Goal: Complete application form: Complete application form

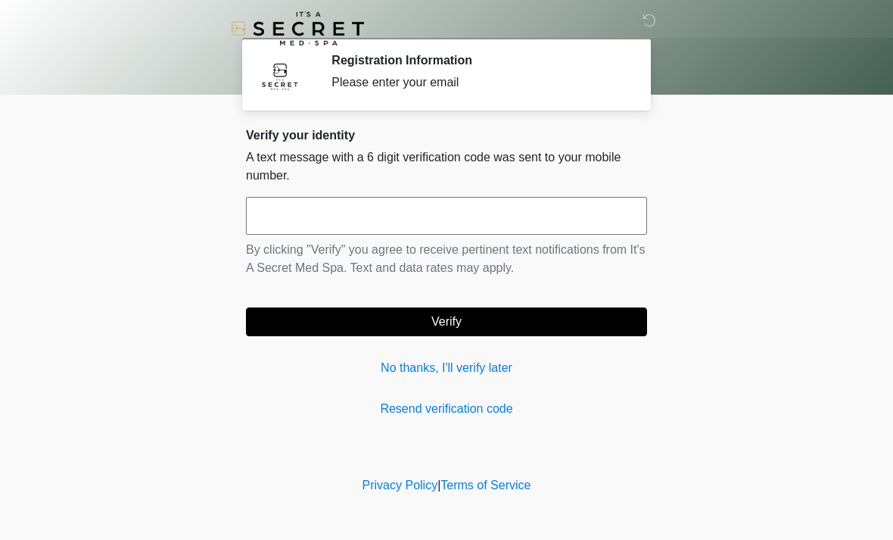
click at [293, 215] on input "text" at bounding box center [446, 216] width 401 height 38
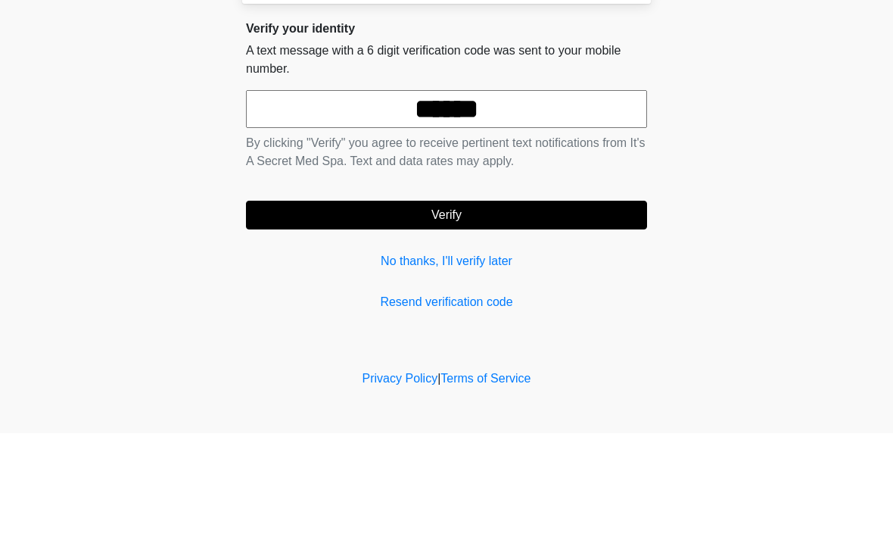
type input "******"
click at [507, 307] on button "Verify" at bounding box center [446, 321] width 401 height 29
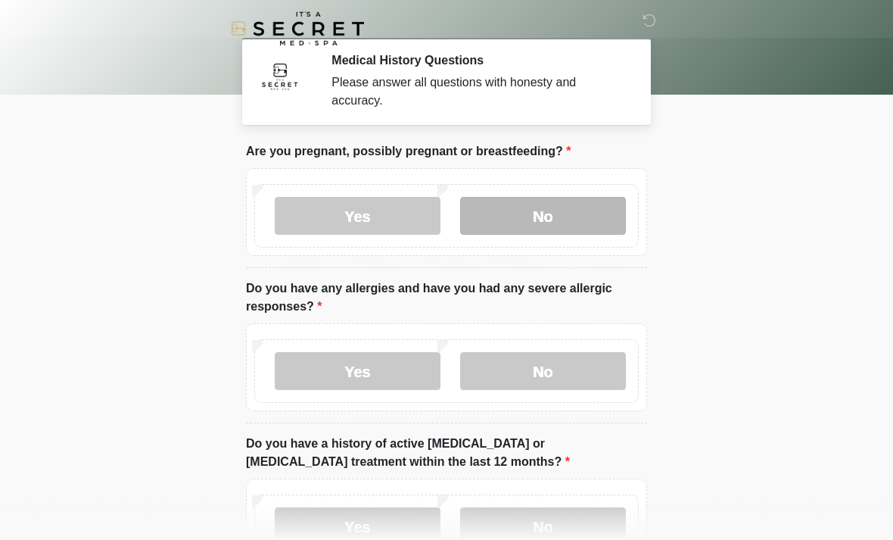
click at [547, 224] on label "No" at bounding box center [543, 216] width 166 height 38
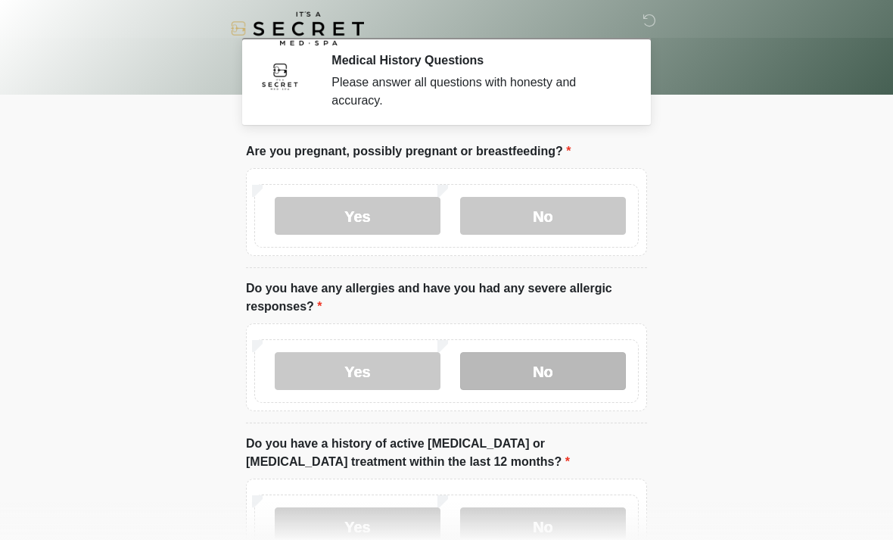
click at [553, 366] on label "No" at bounding box center [543, 371] width 166 height 38
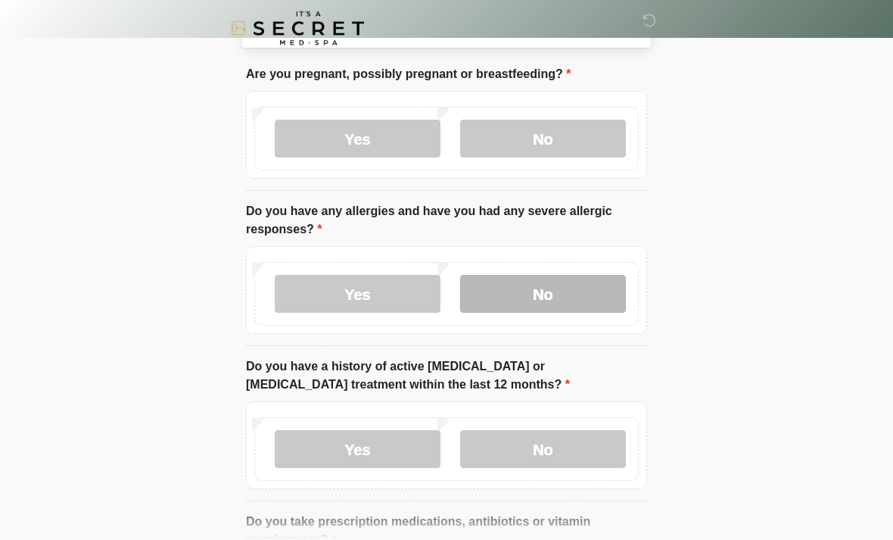
scroll to position [78, 0]
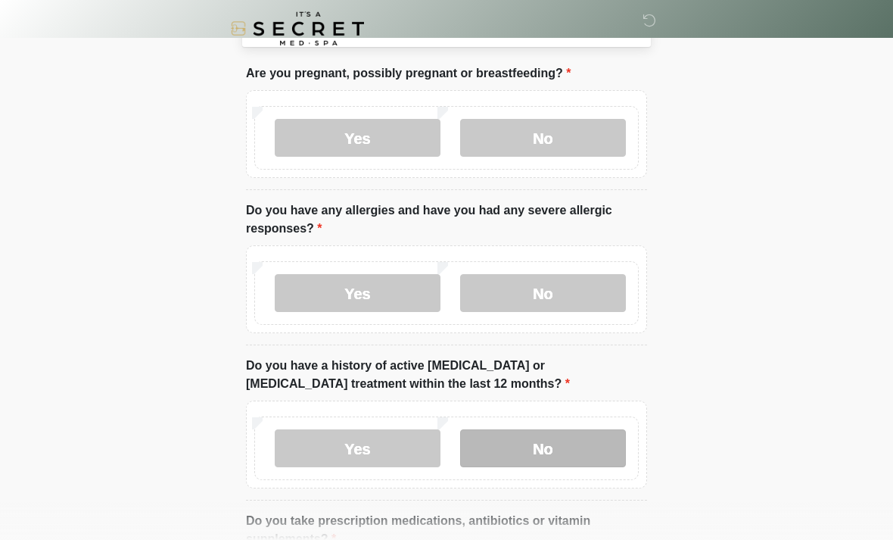
click at [552, 448] on label "No" at bounding box center [543, 448] width 166 height 38
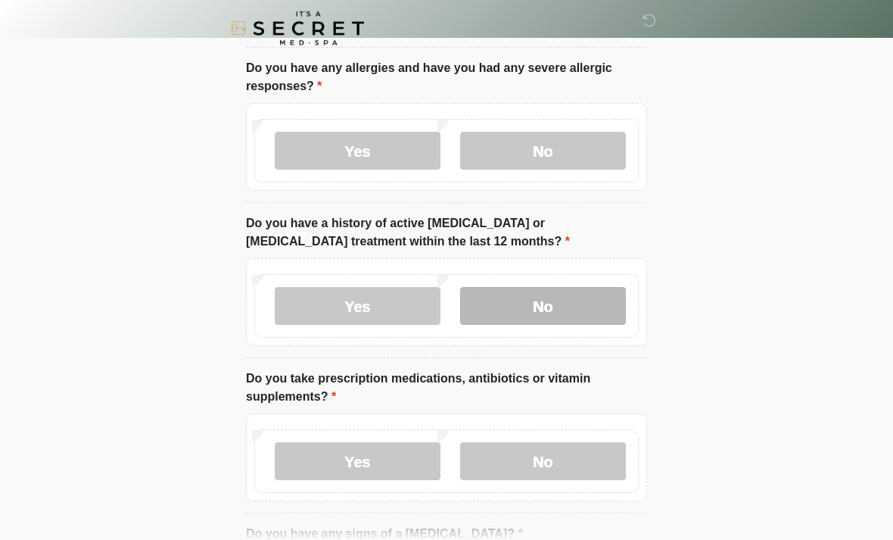
scroll to position [220, 0]
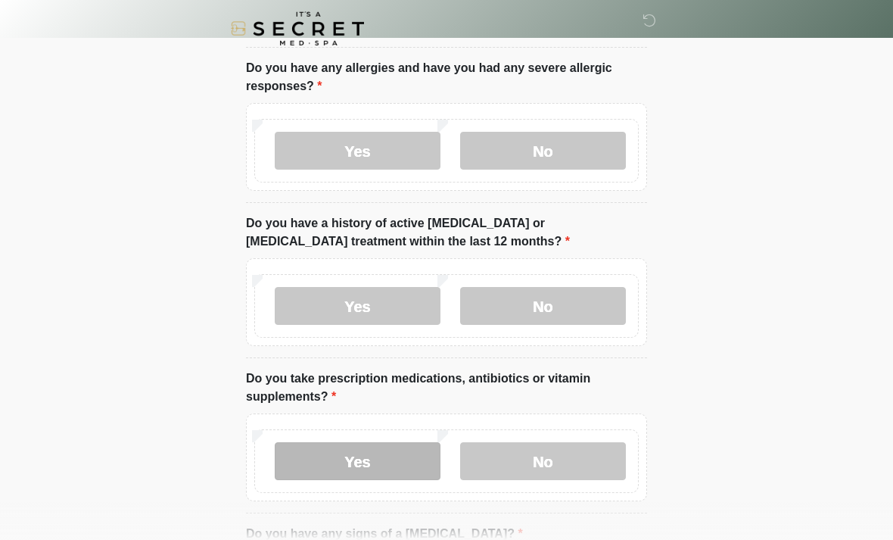
click at [360, 456] on label "Yes" at bounding box center [358, 461] width 166 height 38
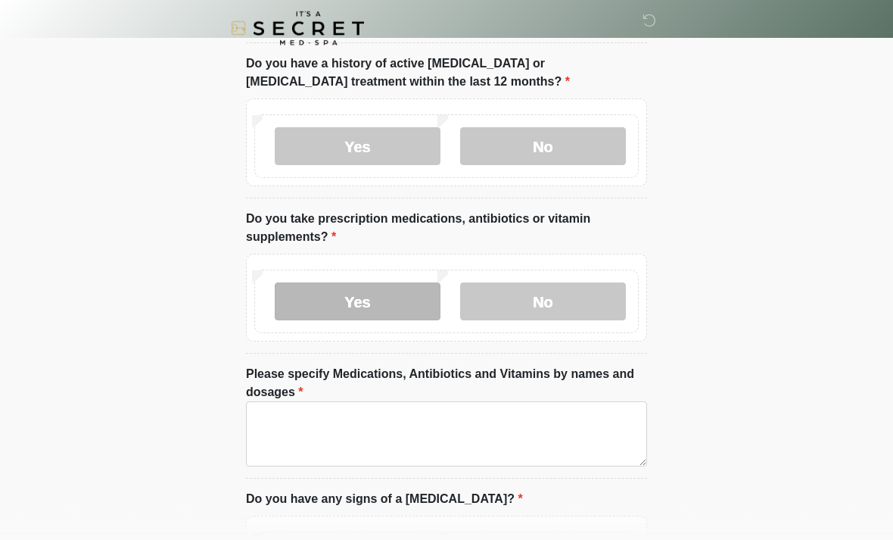
scroll to position [382, 0]
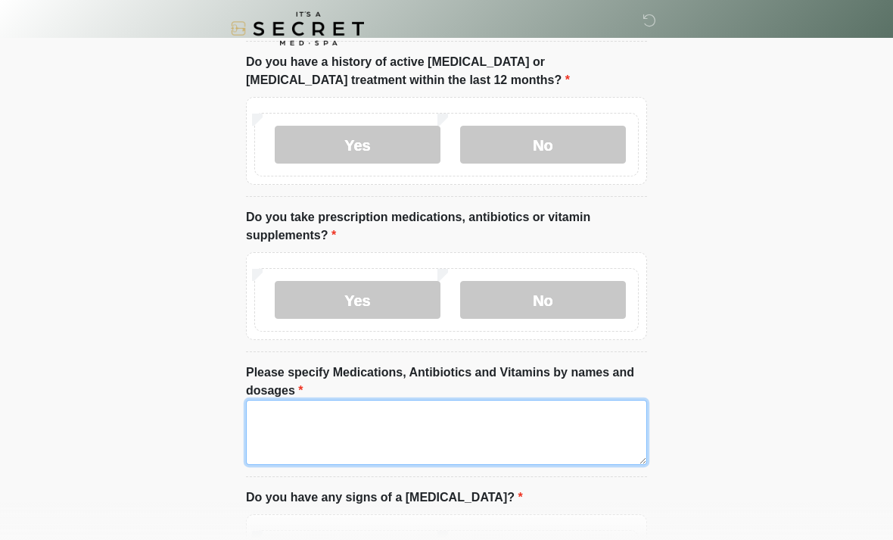
click at [278, 428] on textarea "Please specify Medications, Antibiotics and Vitamins by names and dosages" at bounding box center [446, 432] width 401 height 65
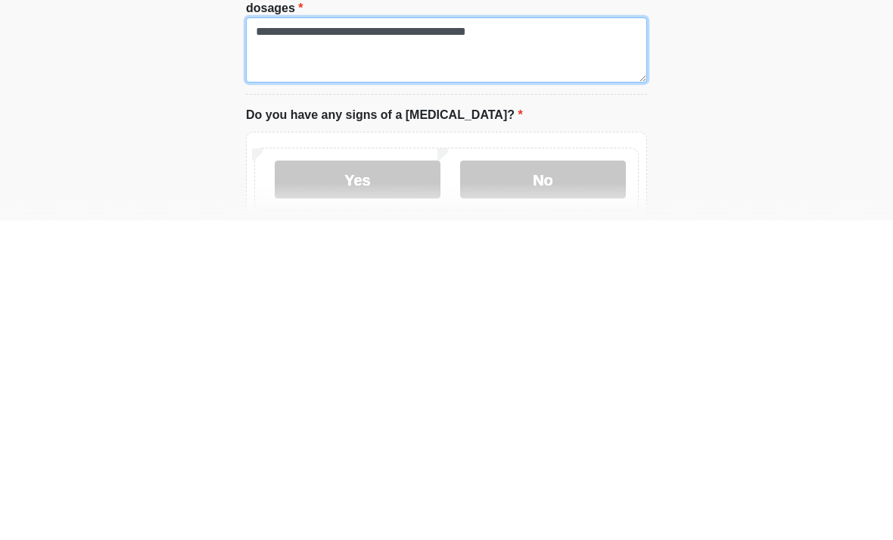
scroll to position [444, 0]
type textarea "**********"
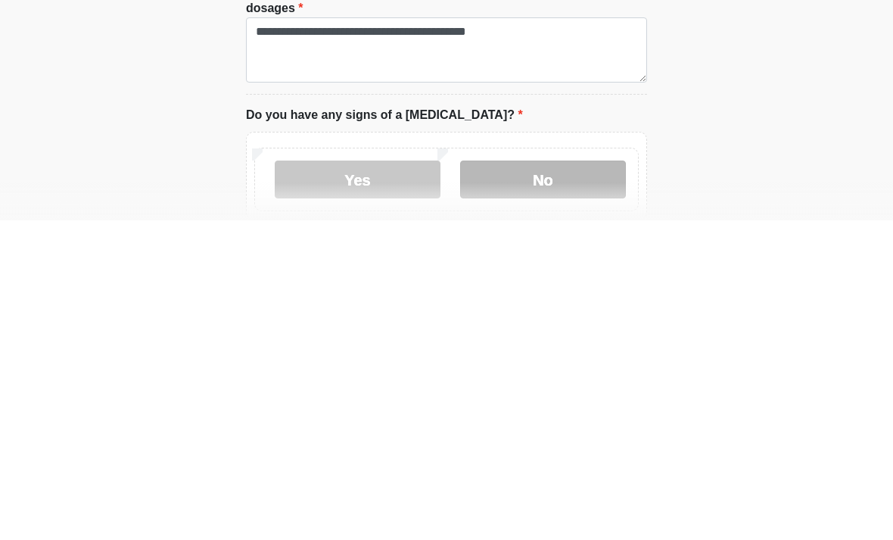
click at [559, 480] on label "No" at bounding box center [543, 499] width 166 height 38
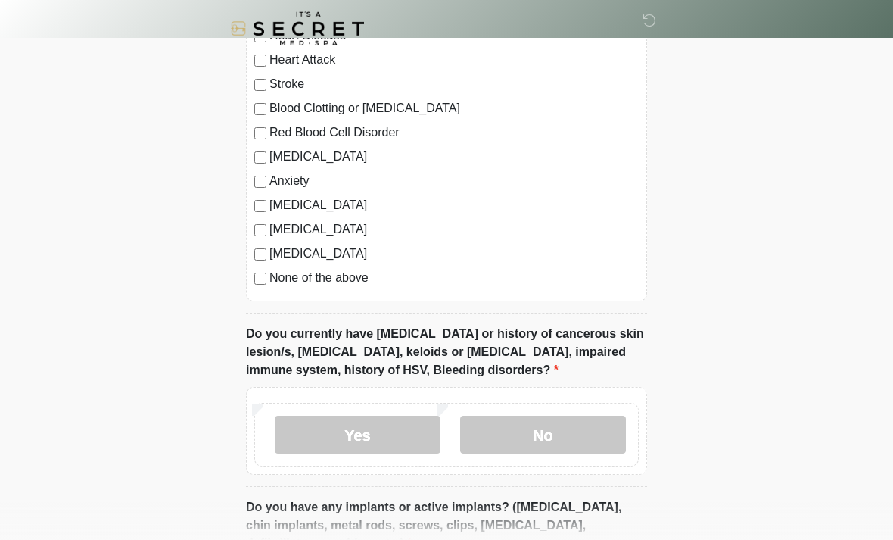
scroll to position [1061, 0]
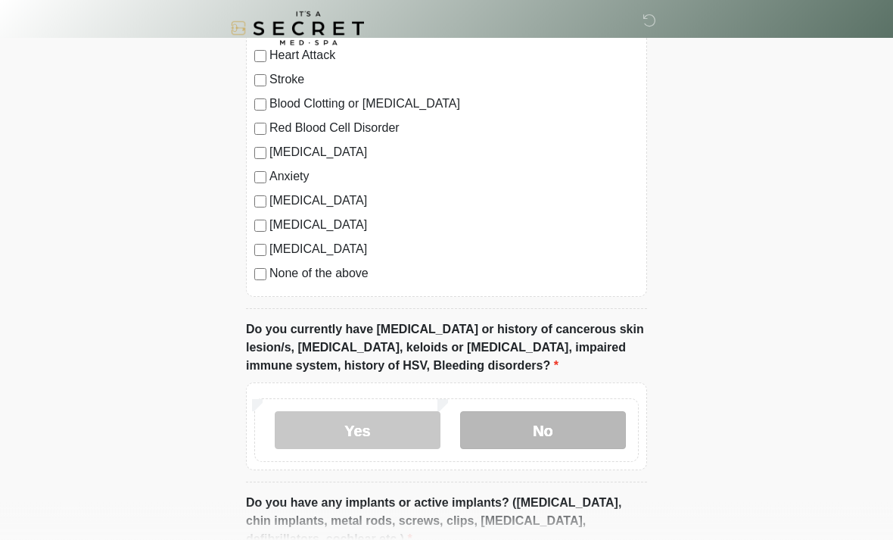
click at [557, 426] on label "No" at bounding box center [543, 431] width 166 height 38
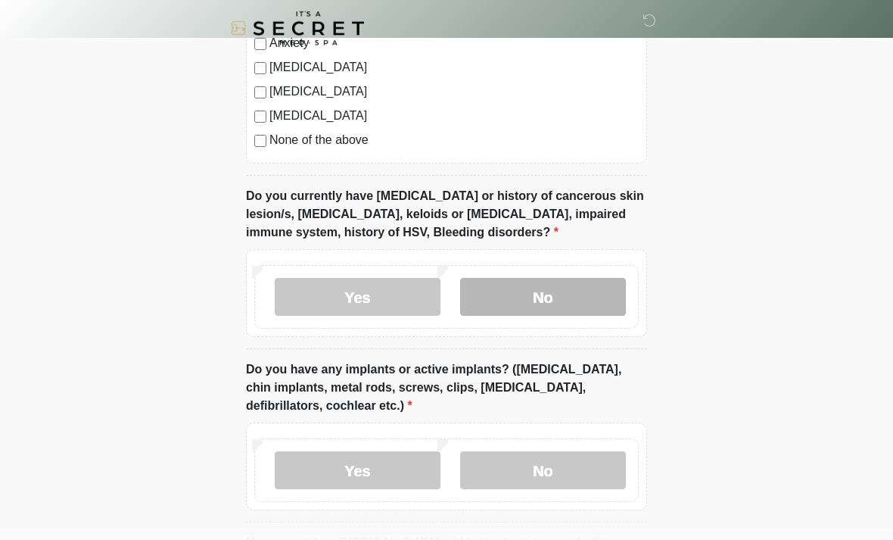
scroll to position [1202, 0]
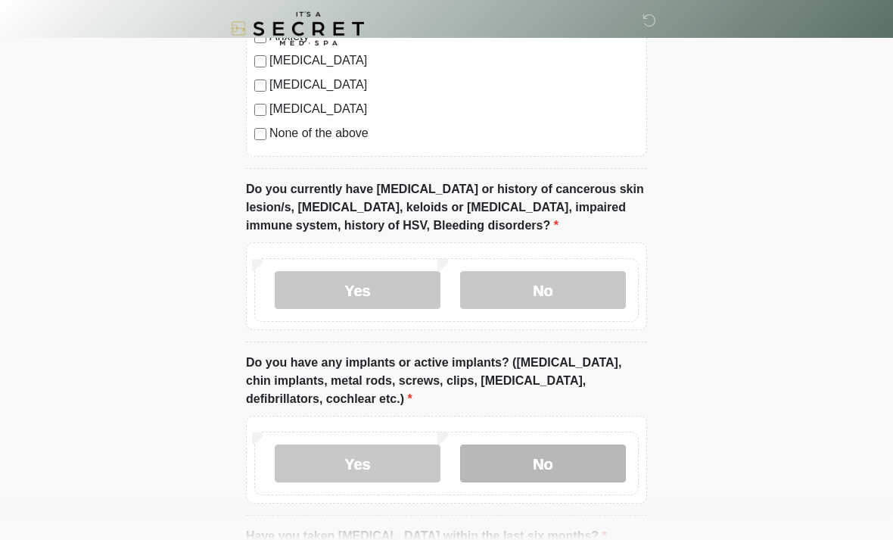
click at [569, 454] on label "No" at bounding box center [543, 463] width 166 height 38
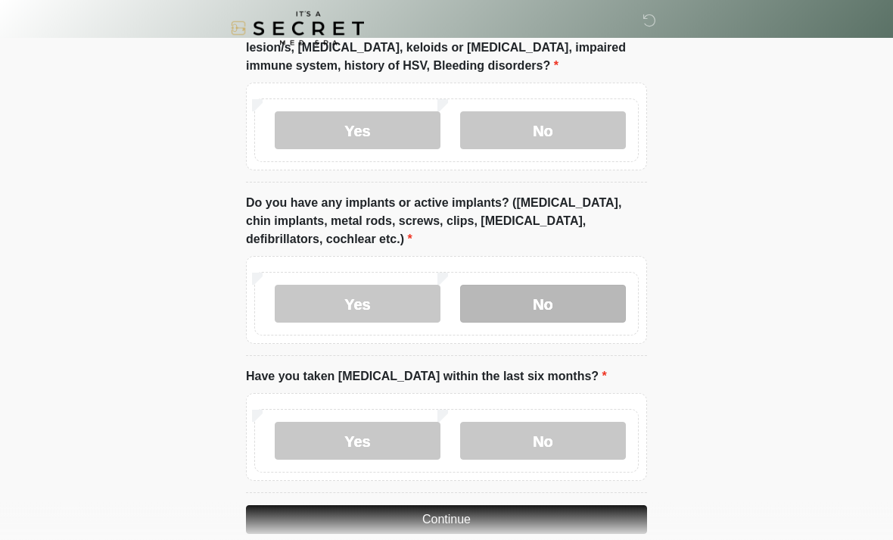
scroll to position [1385, 0]
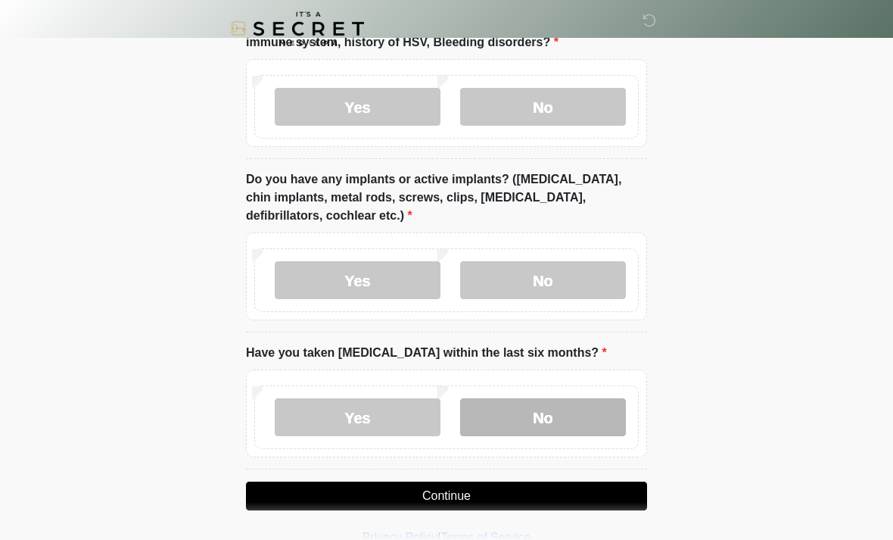
click at [553, 415] on label "No" at bounding box center [543, 417] width 166 height 38
click at [535, 495] on button "Continue" at bounding box center [446, 496] width 401 height 29
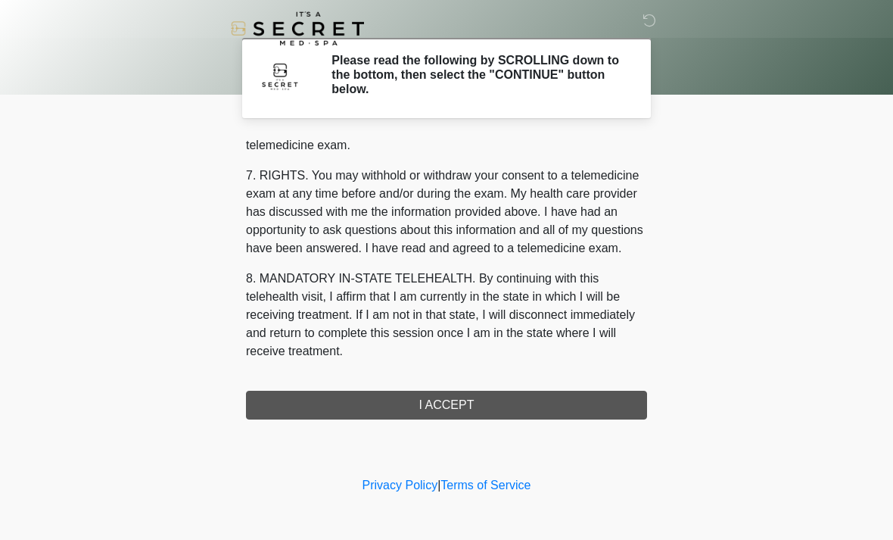
scroll to position [641, 0]
click at [476, 404] on button "I ACCEPT" at bounding box center [446, 405] width 401 height 29
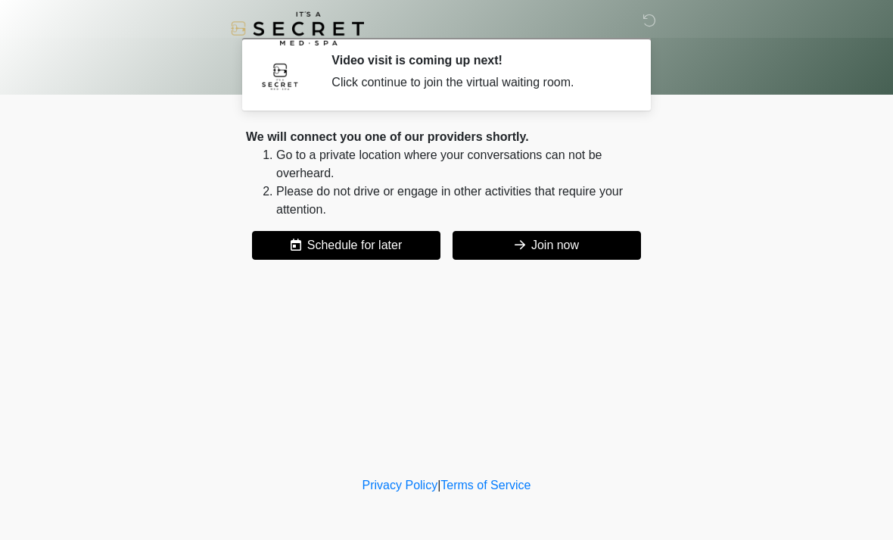
click at [565, 244] on button "Join now" at bounding box center [547, 245] width 189 height 29
